Goal: Task Accomplishment & Management: Complete application form

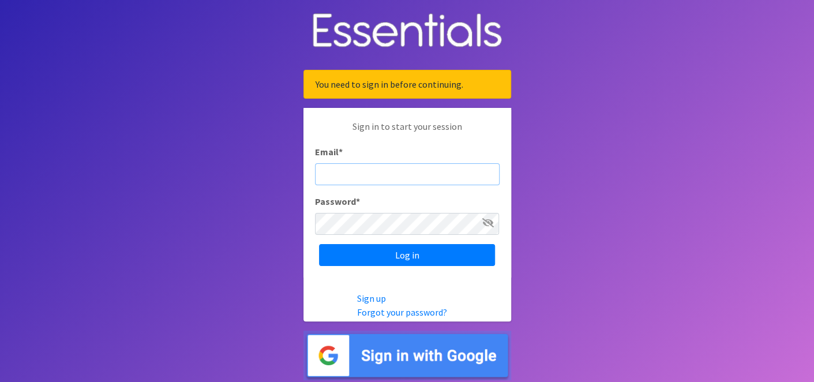
paste input "mailto:l.estanga@abrazarinc.com"
type input "mailto:l.estanga@abrazarinc.com"
click at [487, 223] on icon at bounding box center [488, 222] width 12 height 9
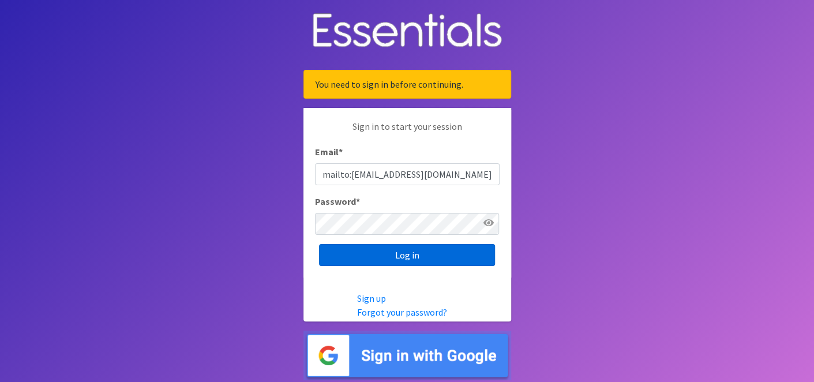
click at [443, 248] on input "Log in" at bounding box center [407, 255] width 176 height 22
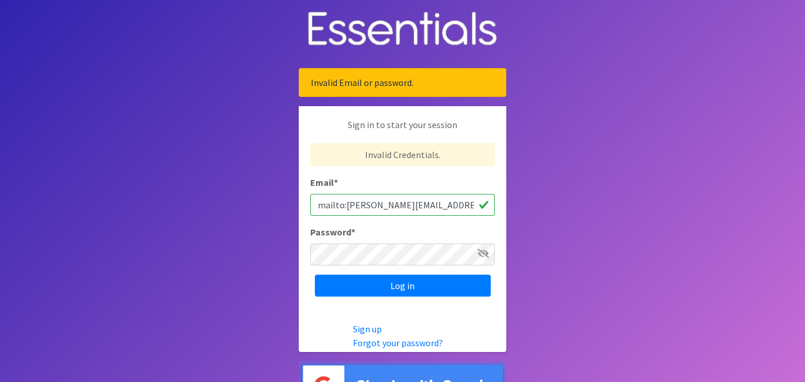
scroll to position [28, 0]
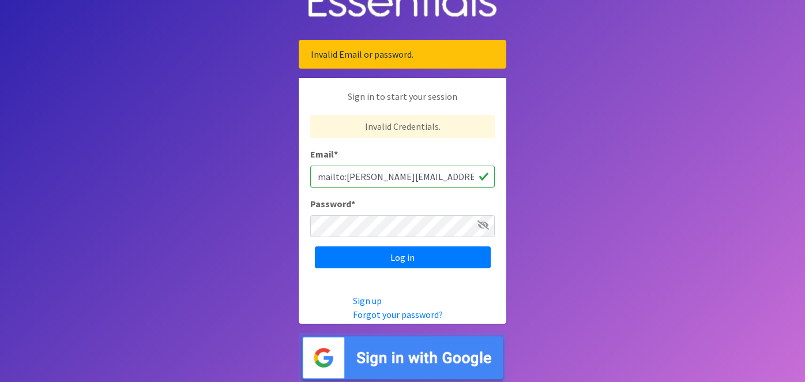
drag, startPoint x: 345, startPoint y: 178, endPoint x: 299, endPoint y: 179, distance: 46.2
click at [303, 176] on div "Sign in to start your session Invalid Credentials. Email * mailto:[PERSON_NAME]…" at bounding box center [403, 179] width 208 height 202
type input "[PERSON_NAME][EMAIL_ADDRESS][DOMAIN_NAME]"
click at [480, 226] on icon at bounding box center [484, 224] width 12 height 9
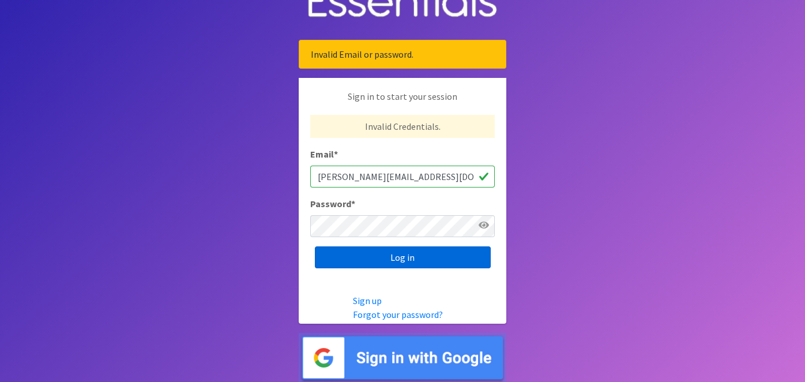
click at [449, 251] on input "Log in" at bounding box center [403, 257] width 176 height 22
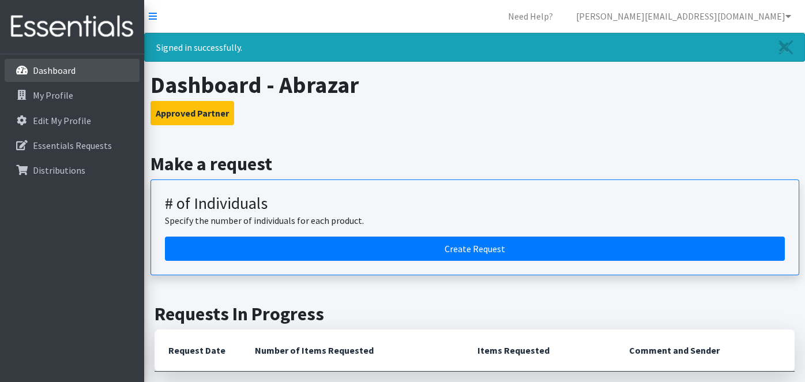
click at [49, 68] on p "Dashboard" at bounding box center [54, 71] width 43 height 12
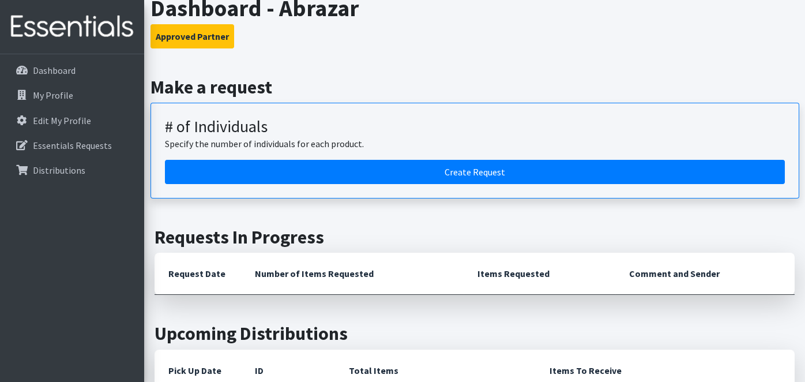
scroll to position [57, 0]
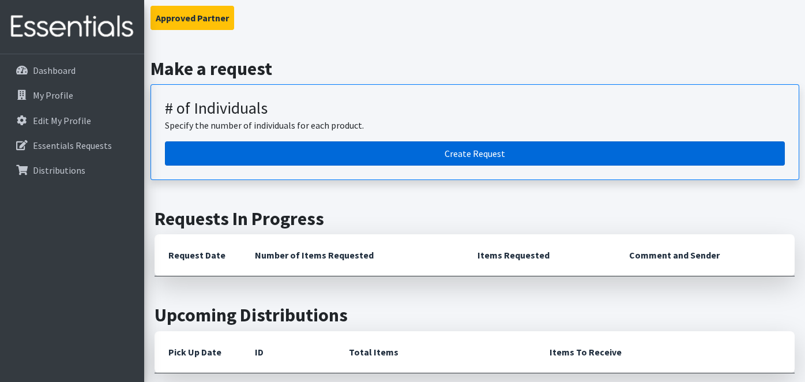
click at [450, 157] on link "Create Request" at bounding box center [475, 153] width 620 height 24
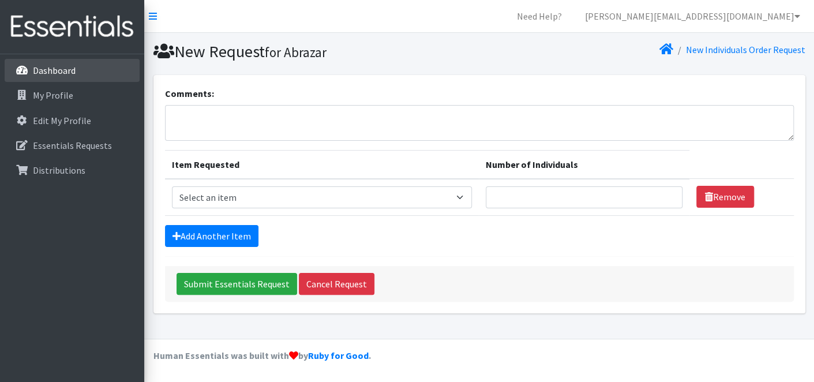
click at [72, 72] on p "Dashboard" at bounding box center [54, 71] width 43 height 12
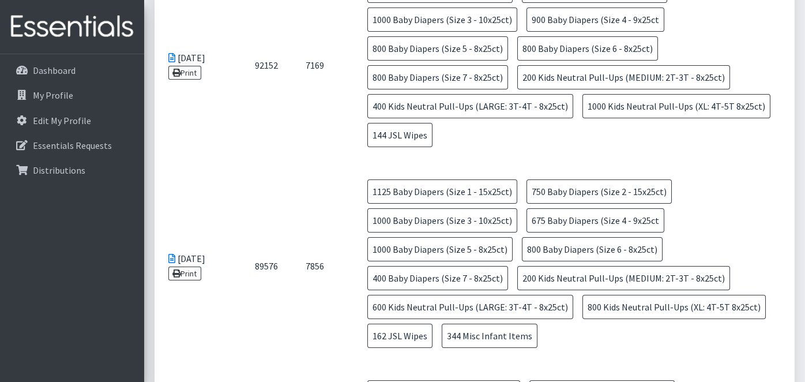
scroll to position [577, 0]
click at [57, 95] on p "My Profile" at bounding box center [53, 95] width 40 height 12
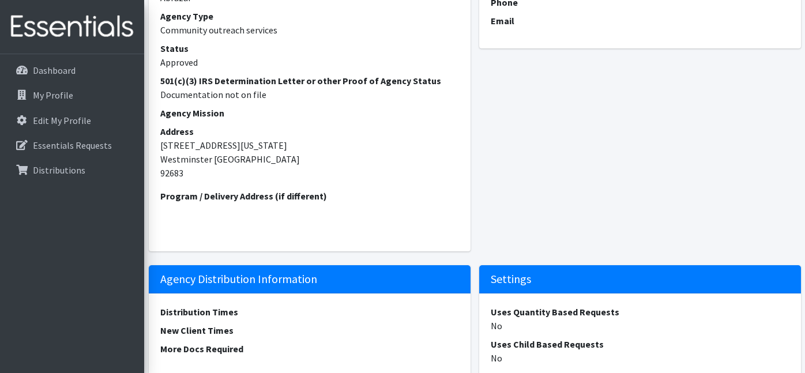
scroll to position [97, 0]
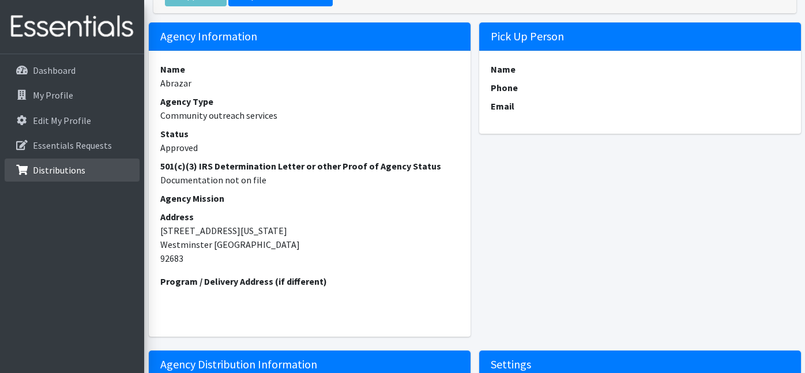
click at [77, 168] on p "Distributions" at bounding box center [59, 170] width 52 height 12
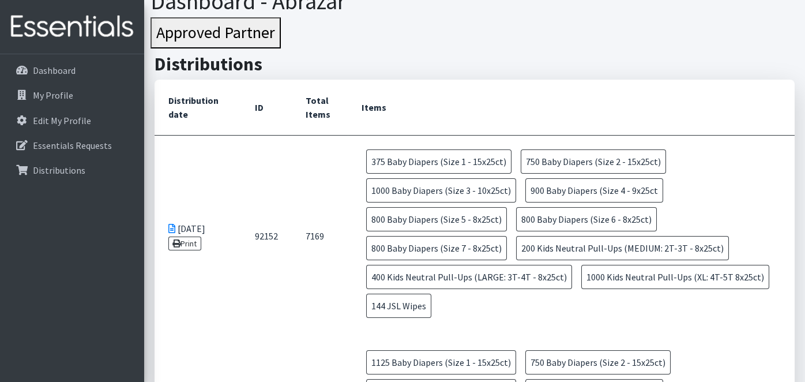
scroll to position [115, 0]
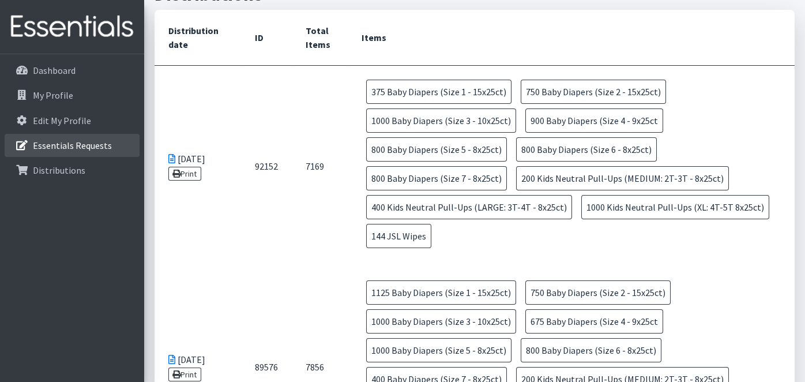
click at [78, 137] on link "Essentials Requests" at bounding box center [72, 145] width 135 height 23
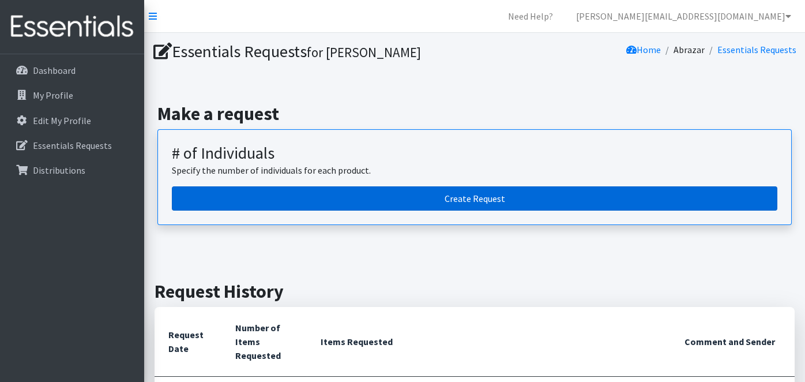
click at [221, 191] on link "Create Request" at bounding box center [475, 198] width 606 height 24
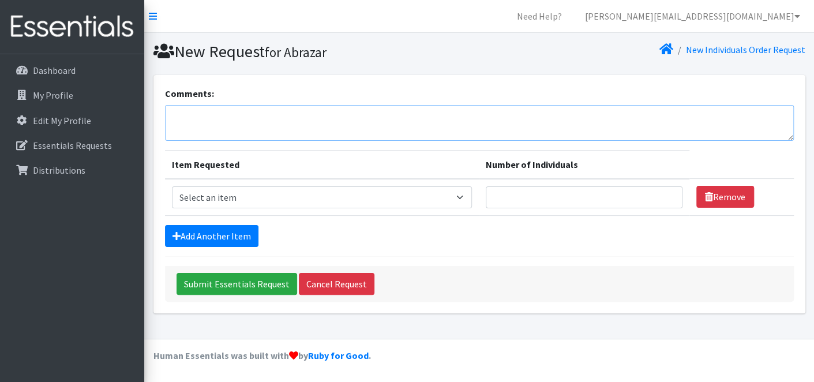
click at [210, 121] on textarea "Comments:" at bounding box center [479, 123] width 629 height 36
click at [220, 197] on select "Select an item Baby Diapers (Size 1 - 15x25ct) Baby Diapers (Size 2 - 15x25ct) …" at bounding box center [322, 197] width 300 height 22
click at [446, 247] on form "Comments: Item Requested Number of Individuals Item Requested Select an item Ba…" at bounding box center [479, 194] width 629 height 215
click at [89, 78] on link "Dashboard" at bounding box center [72, 70] width 135 height 23
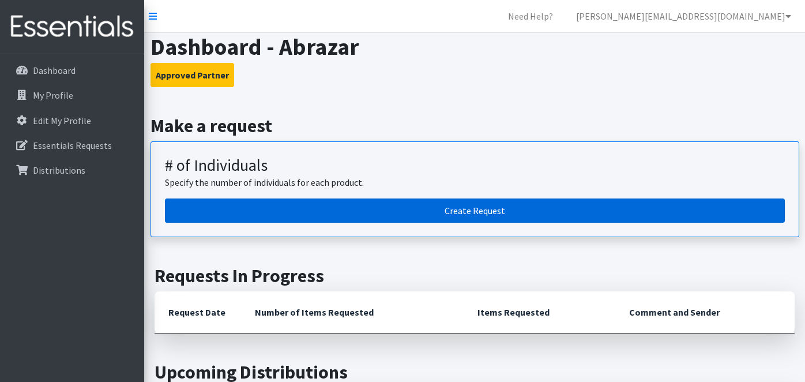
click at [389, 205] on link "Create Request" at bounding box center [475, 210] width 620 height 24
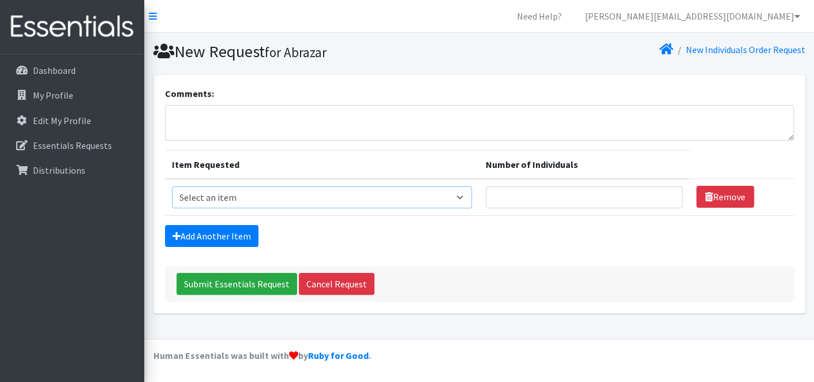
click at [243, 198] on select "Select an item Baby Diapers (Size 1 - 15x25ct) Baby Diapers (Size 2 - 15x25ct) …" at bounding box center [322, 197] width 300 height 22
select select "7708"
click at [172, 186] on select "Select an item Baby Diapers (Size 1 - 15x25ct) Baby Diapers (Size 2 - 15x25ct) …" at bounding box center [322, 197] width 300 height 22
click at [502, 196] on input "Number of Individuals" at bounding box center [584, 197] width 197 height 22
click at [662, 195] on input "1" at bounding box center [584, 197] width 197 height 22
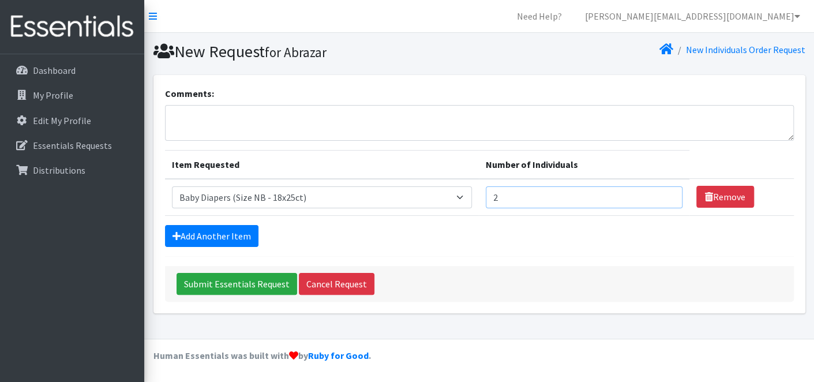
click at [662, 195] on input "2" at bounding box center [584, 197] width 197 height 22
click at [663, 194] on input "3" at bounding box center [584, 197] width 197 height 22
click at [663, 194] on input "4" at bounding box center [584, 197] width 197 height 22
click at [663, 194] on input "5" at bounding box center [584, 197] width 197 height 22
type input "6"
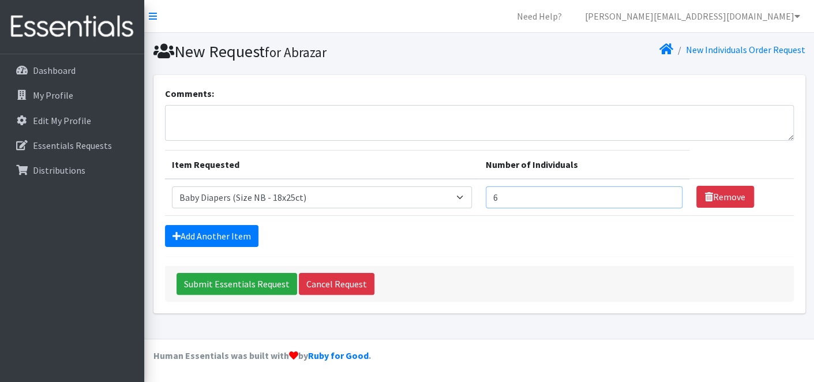
click at [663, 194] on input "6" at bounding box center [584, 197] width 197 height 22
